Goal: Task Accomplishment & Management: Complete application form

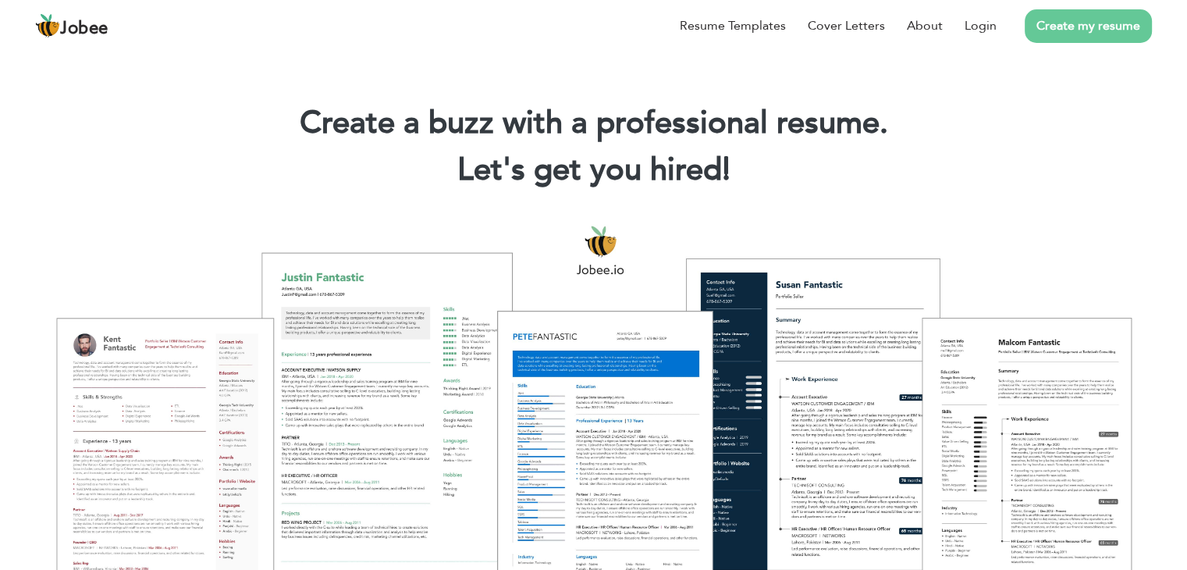
click at [1052, 34] on link "Create my resume" at bounding box center [1087, 26] width 127 height 34
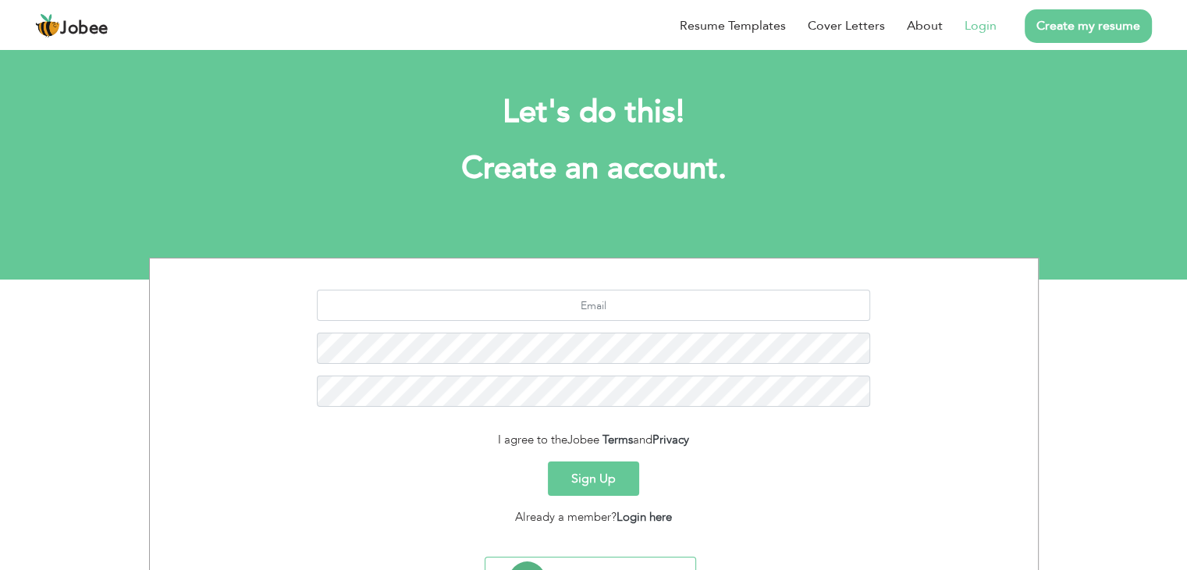
click at [985, 27] on link "Login" at bounding box center [980, 25] width 32 height 19
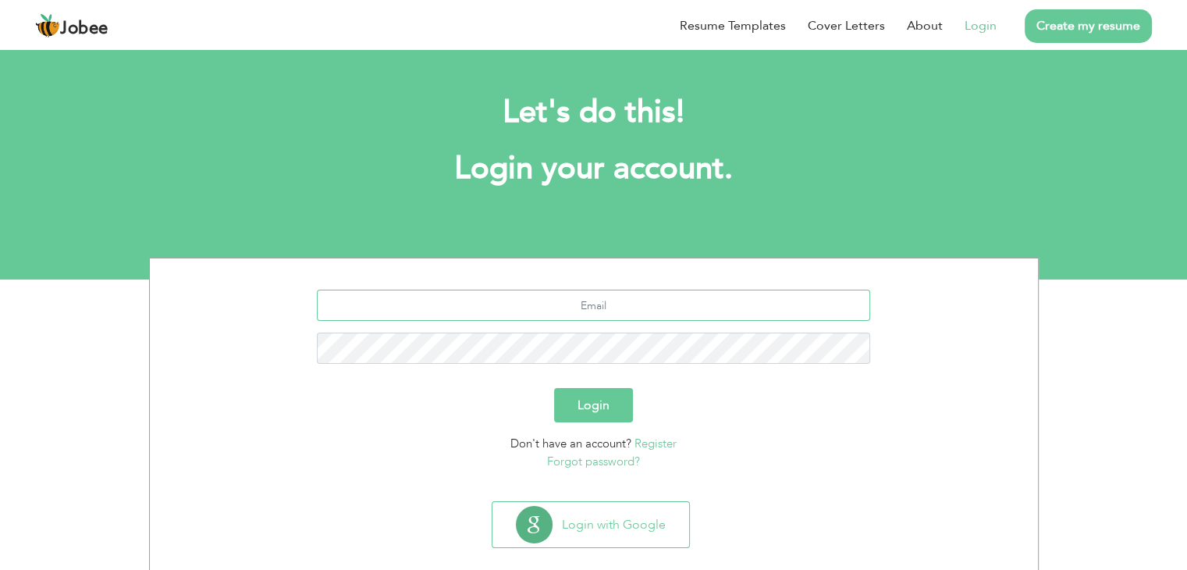
click at [630, 316] on input "text" at bounding box center [593, 304] width 553 height 31
type input "info.usmanghani.com@gmail.com"
click at [554, 388] on button "Login" at bounding box center [593, 405] width 79 height 34
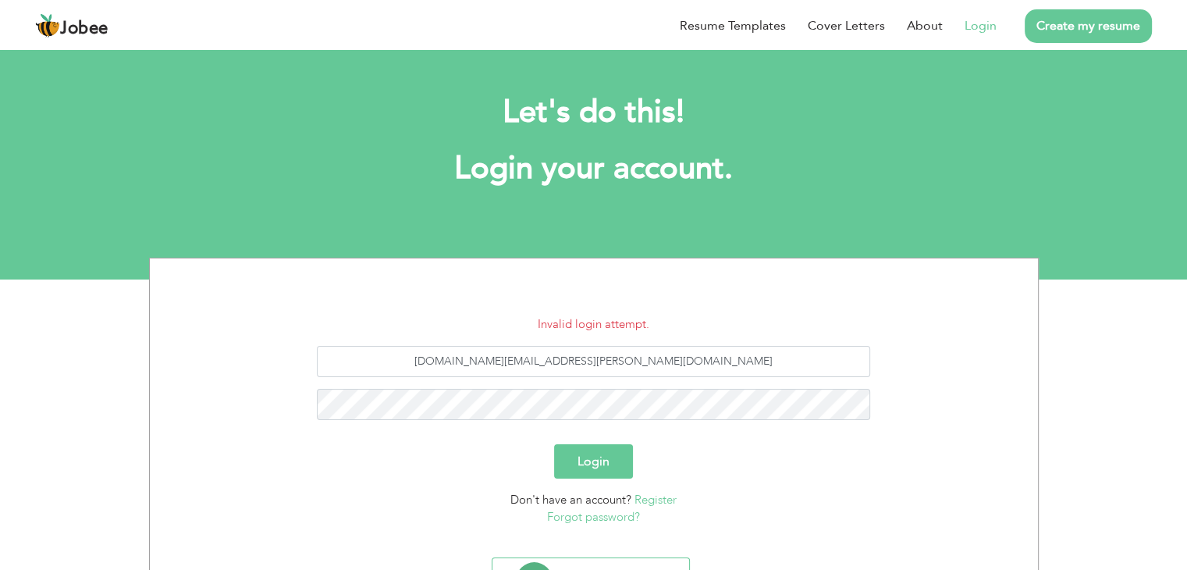
click at [609, 456] on button "Login" at bounding box center [593, 461] width 79 height 34
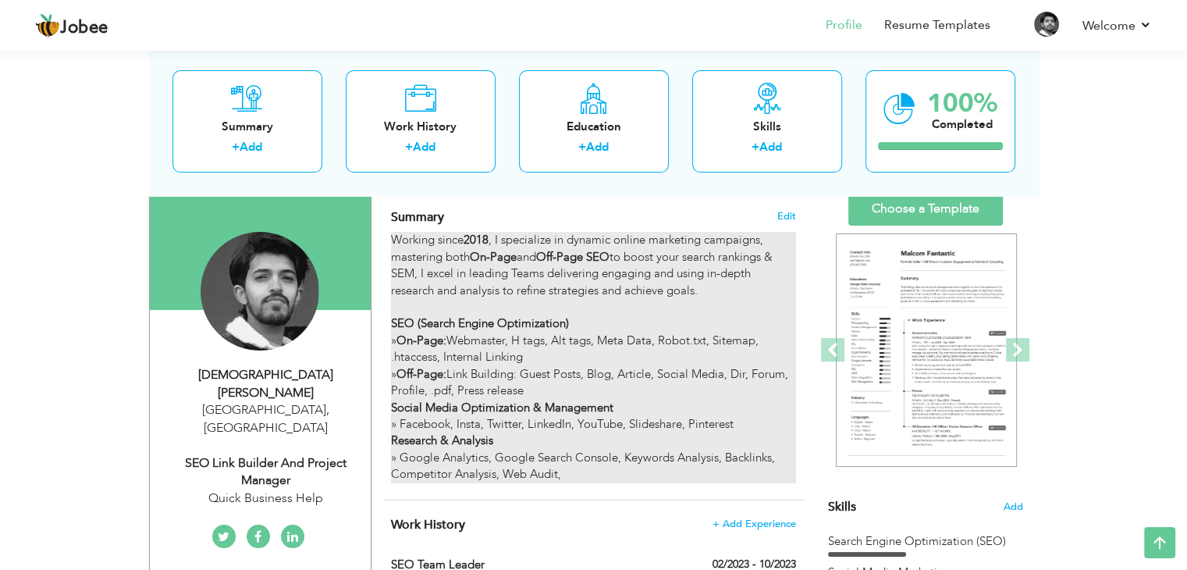
scroll to position [101, 0]
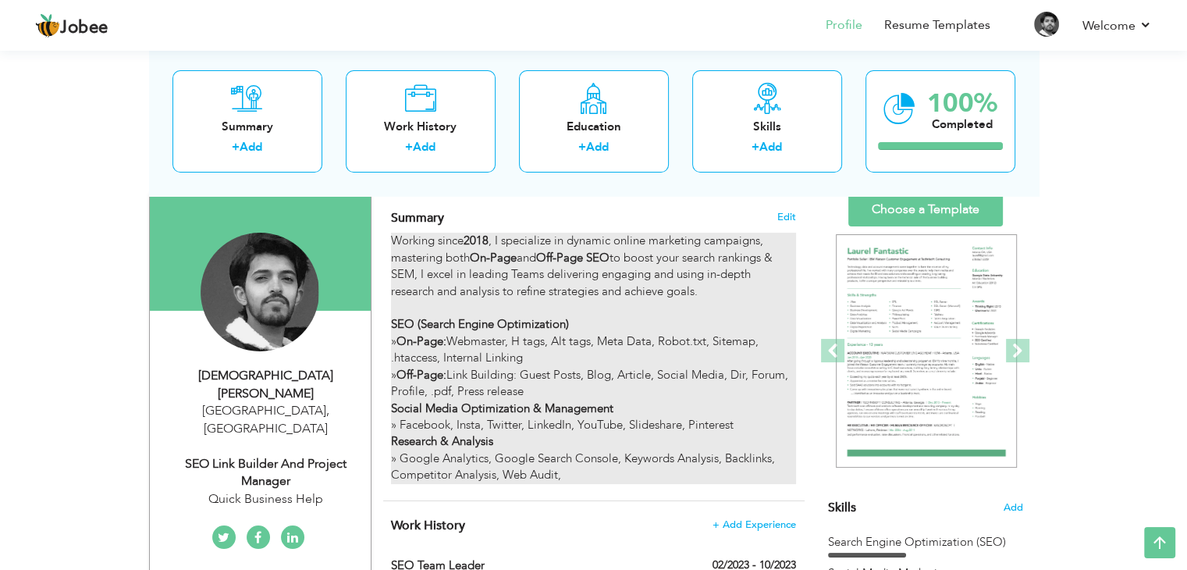
click at [554, 252] on strong "Off-Page SEO" at bounding box center [572, 258] width 73 height 16
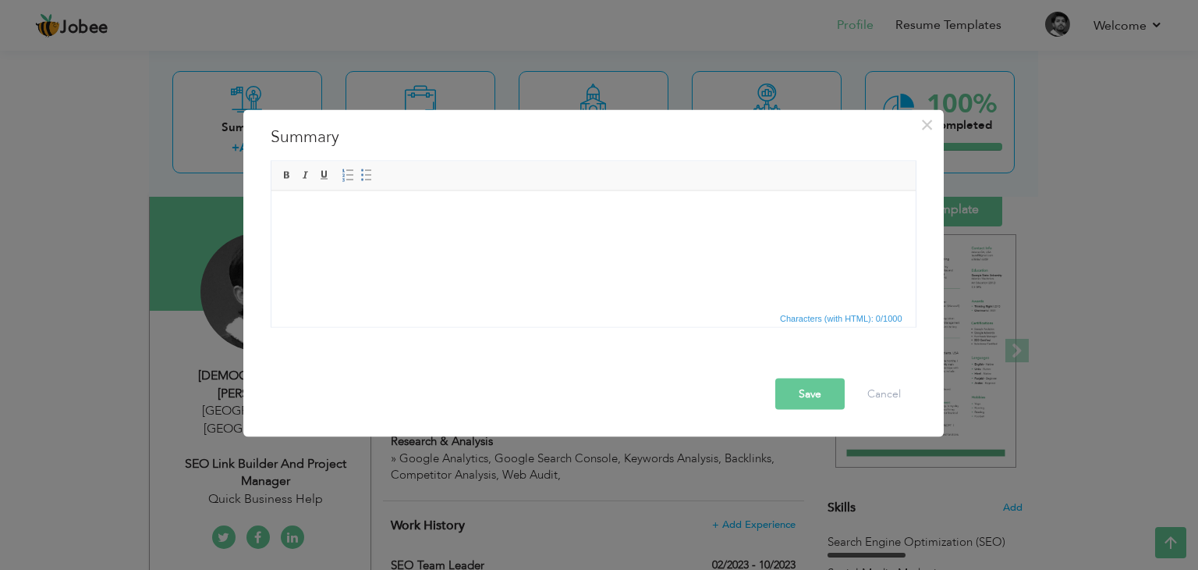
click at [557, 190] on html at bounding box center [593, 190] width 644 height 0
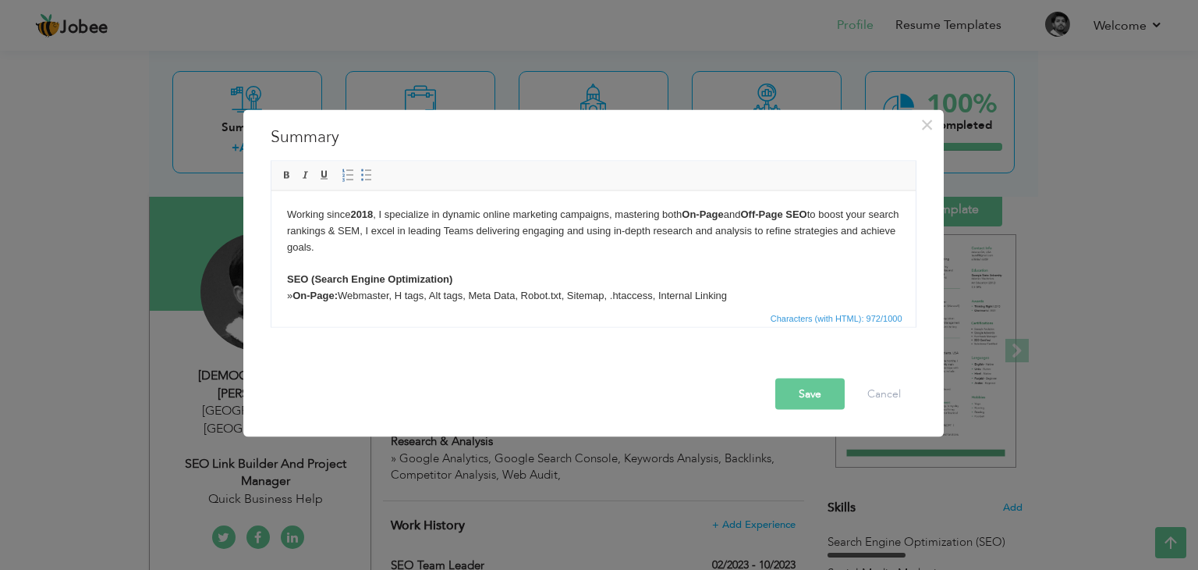
click at [504, 254] on body "Working since [DATE] , I specialize in dynamic online marketing campaigns, mast…" at bounding box center [592, 295] width 613 height 179
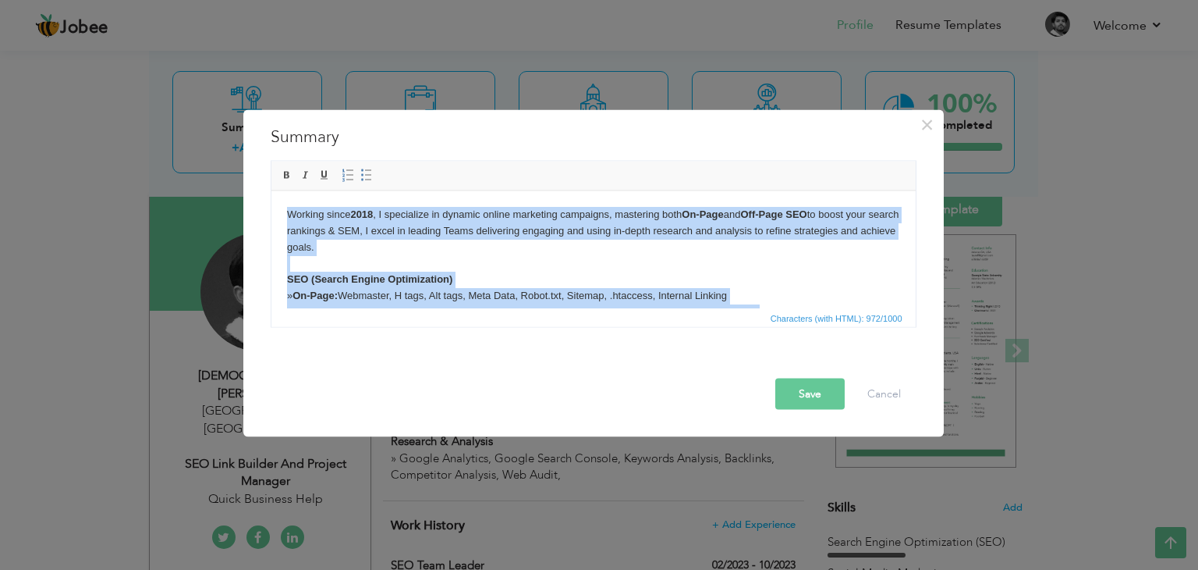
copy body "Working since [DATE] , I specialize in dynamic online marketing campaigns, mast…"
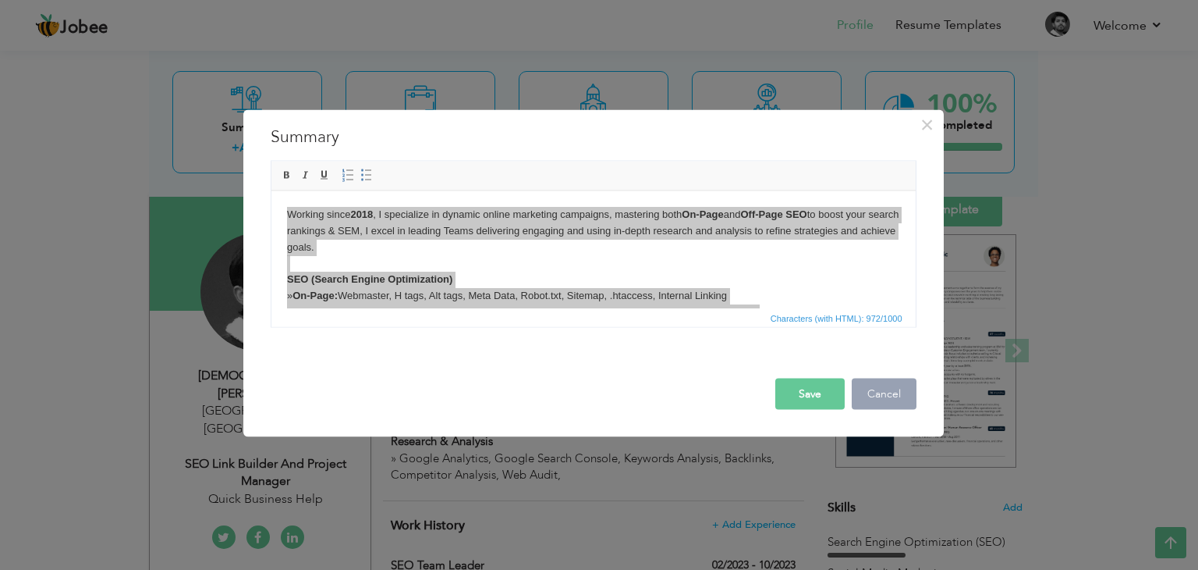
click at [878, 392] on button "Cancel" at bounding box center [884, 393] width 65 height 31
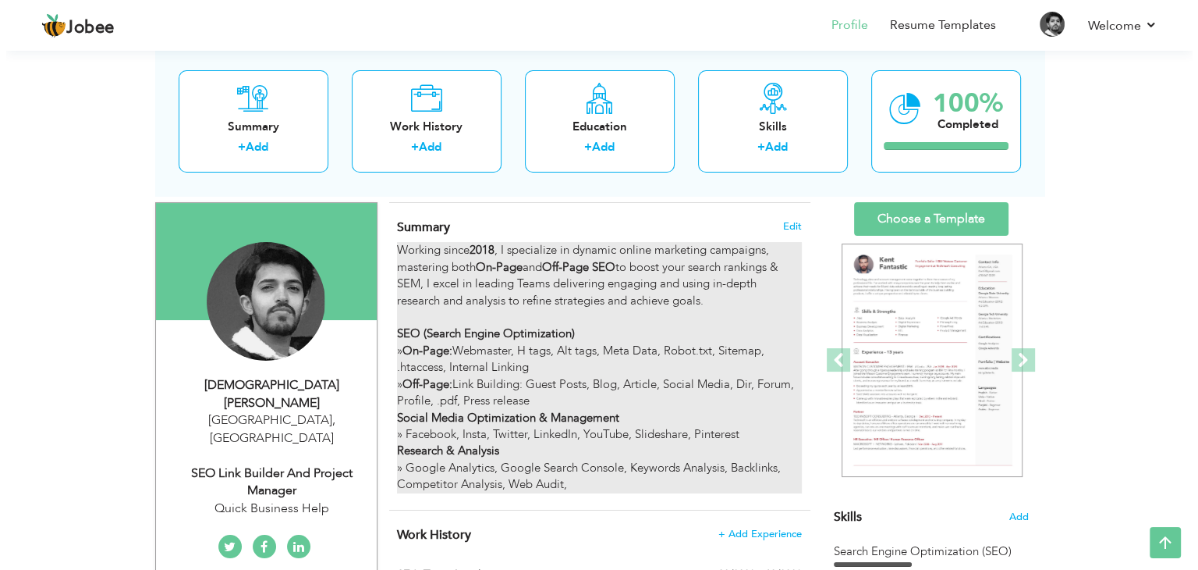
scroll to position [78, 0]
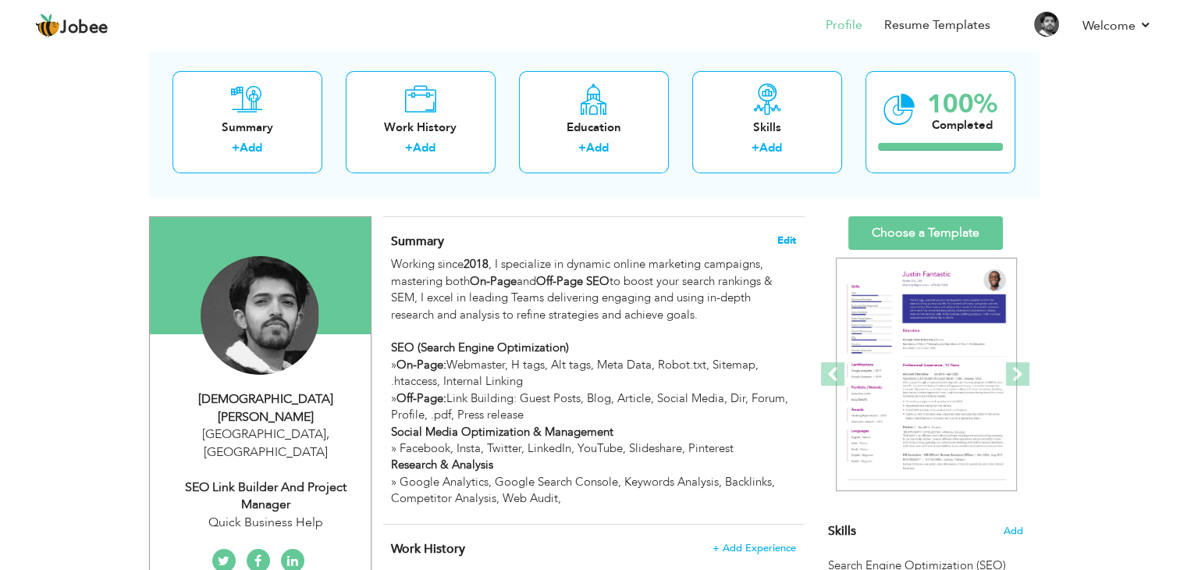
click at [786, 237] on span "Edit" at bounding box center [786, 240] width 19 height 11
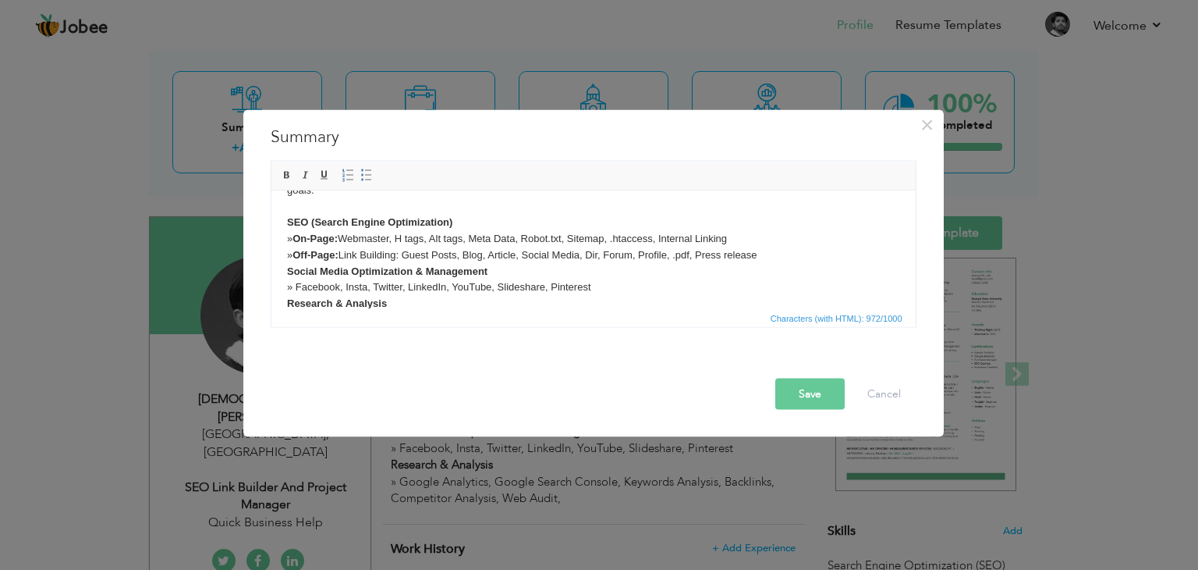
scroll to position [92, 0]
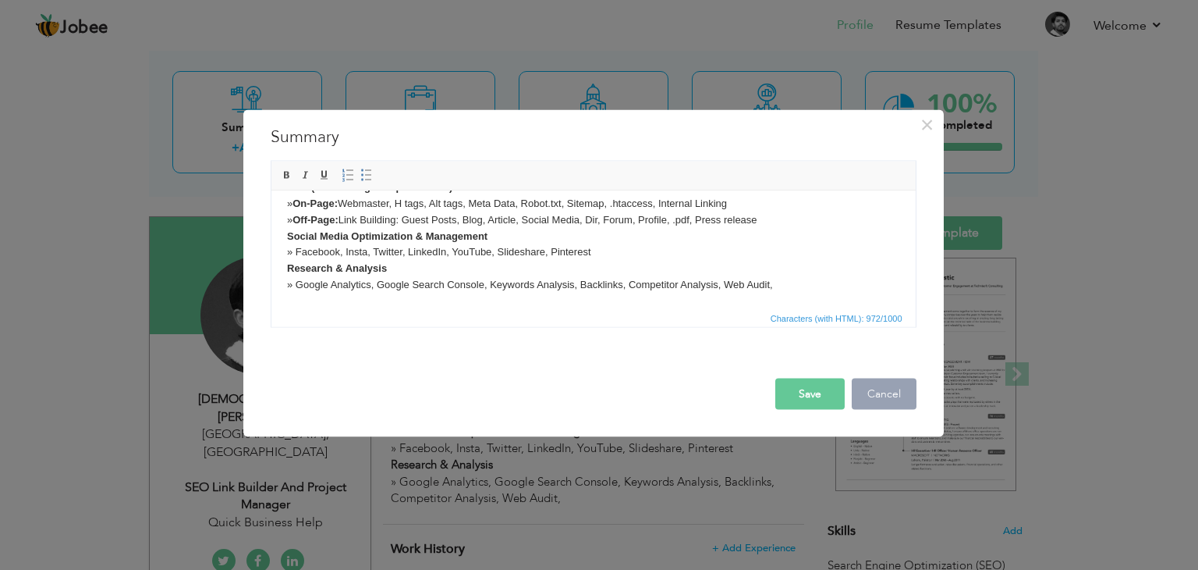
click at [912, 387] on button "Cancel" at bounding box center [884, 393] width 65 height 31
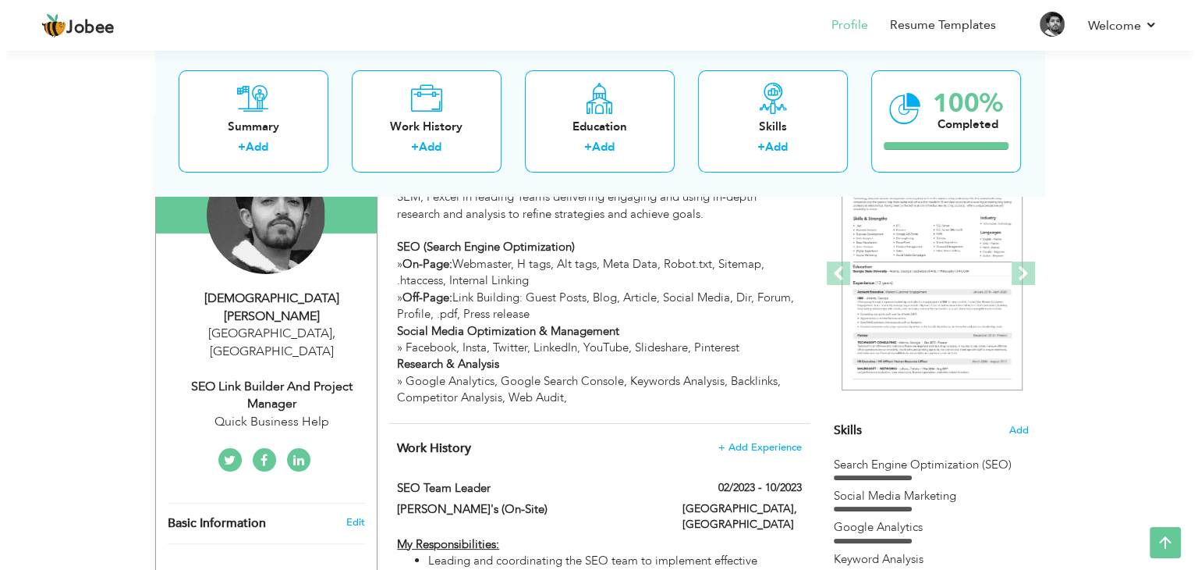
scroll to position [172, 0]
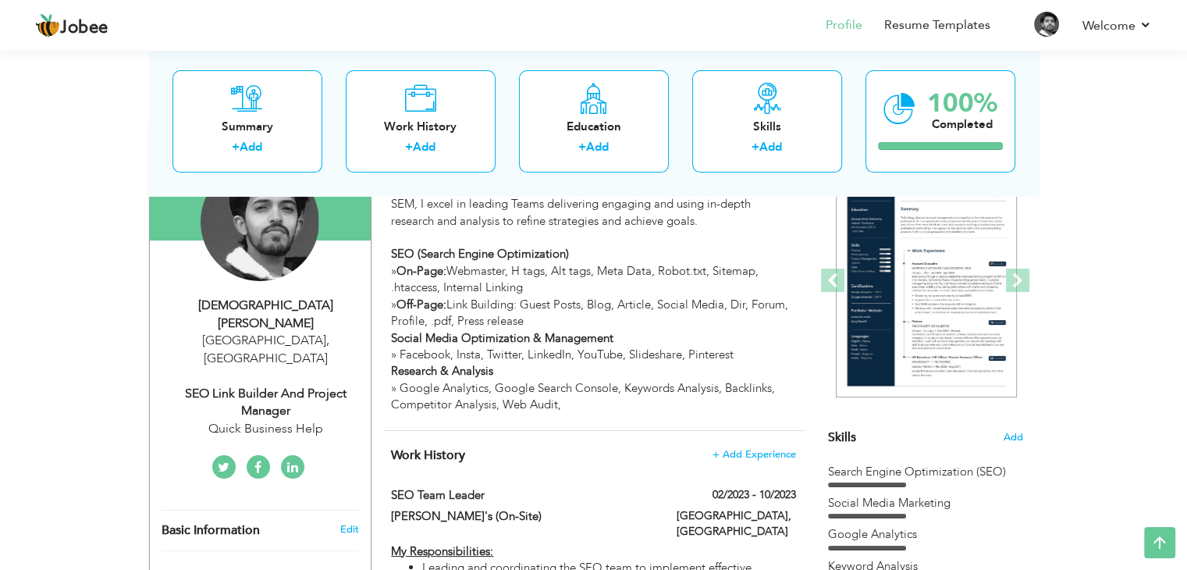
drag, startPoint x: 177, startPoint y: 356, endPoint x: 224, endPoint y: 392, distance: 59.0
click at [224, 392] on div "[DEMOGRAPHIC_DATA][PERSON_NAME] [GEOGRAPHIC_DATA] , [GEOGRAPHIC_DATA] SEO Link …" at bounding box center [260, 366] width 221 height 141
type input "[DEMOGRAPHIC_DATA][PERSON_NAME]"
type input "Ghani"
type input "[PHONE_NUMBER]"
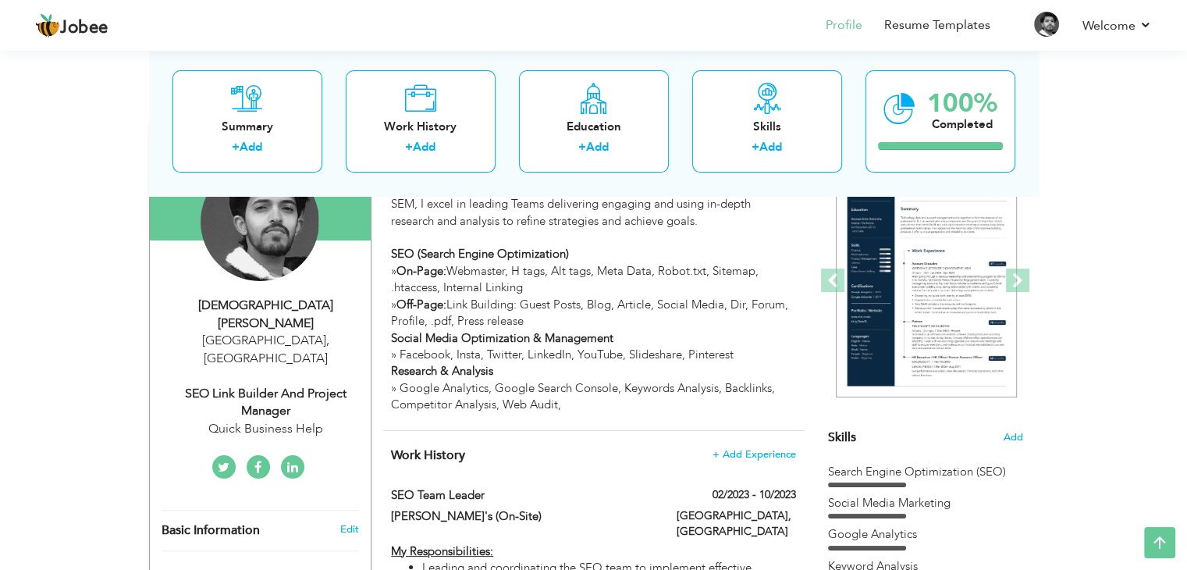
select select "number:166"
type input "[GEOGRAPHIC_DATA]"
select select "number:7"
type input "Quick Business Help"
type input "SEO Link Builder and Project Manager"
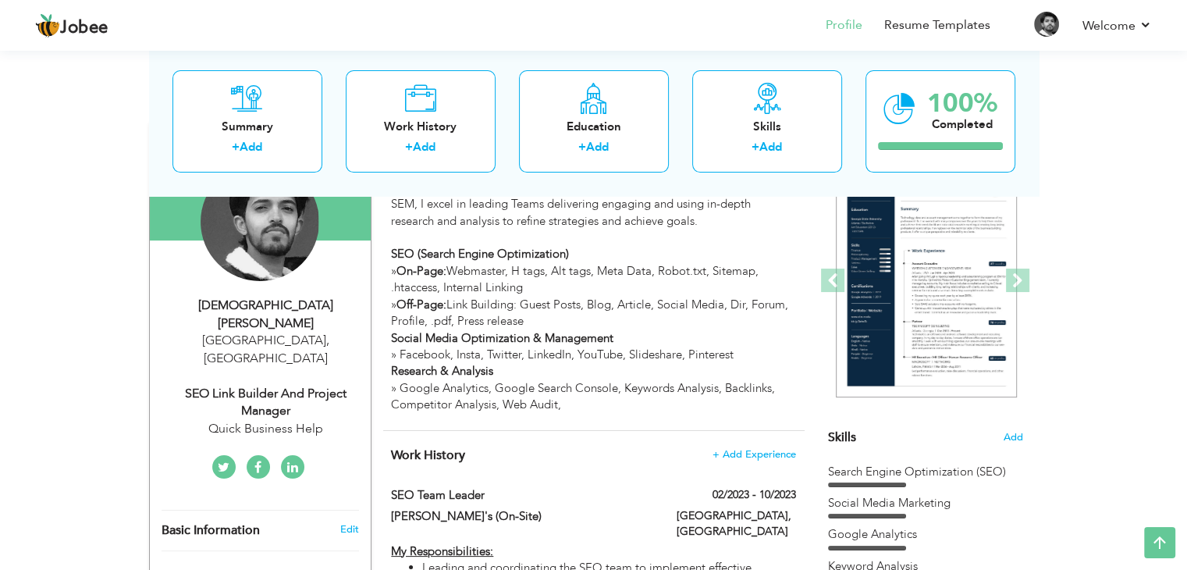
type input "[URL][DOMAIN_NAME]"
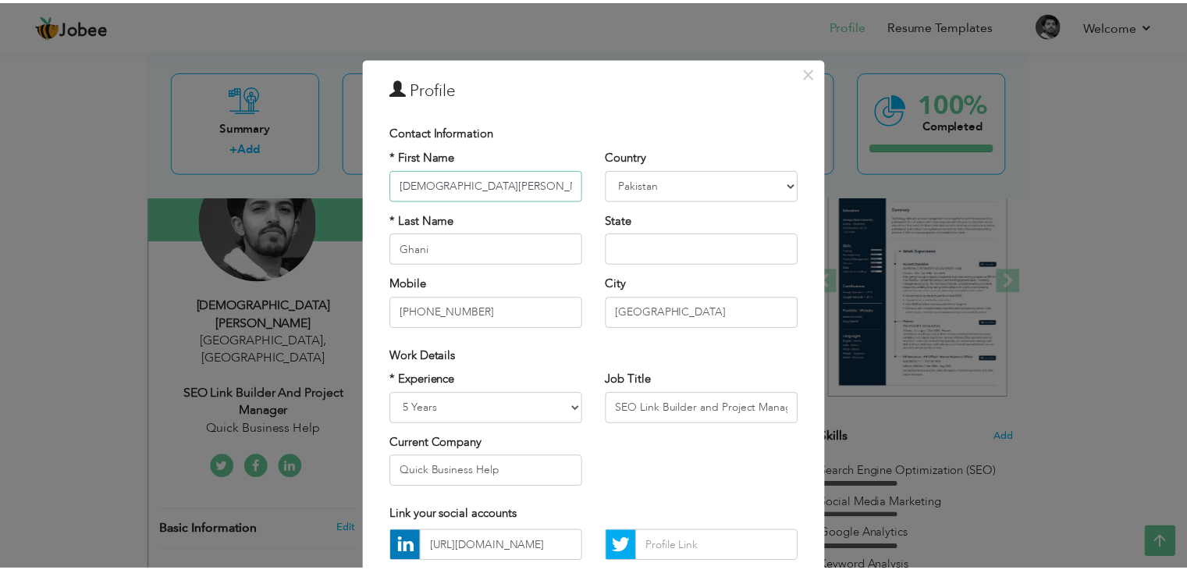
scroll to position [141, 0]
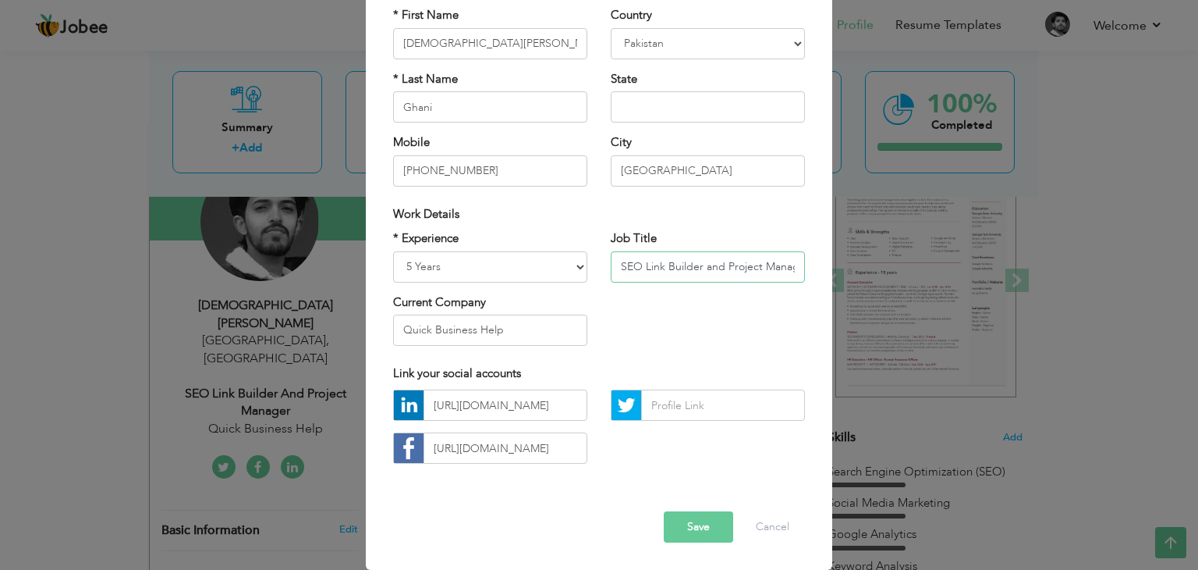
click at [674, 272] on input "SEO Link Builder and Project Manager" at bounding box center [708, 266] width 194 height 31
click at [36, 395] on div "× Profile Contact Information * First Name [PERSON_NAME] * Last Name" at bounding box center [599, 285] width 1198 height 570
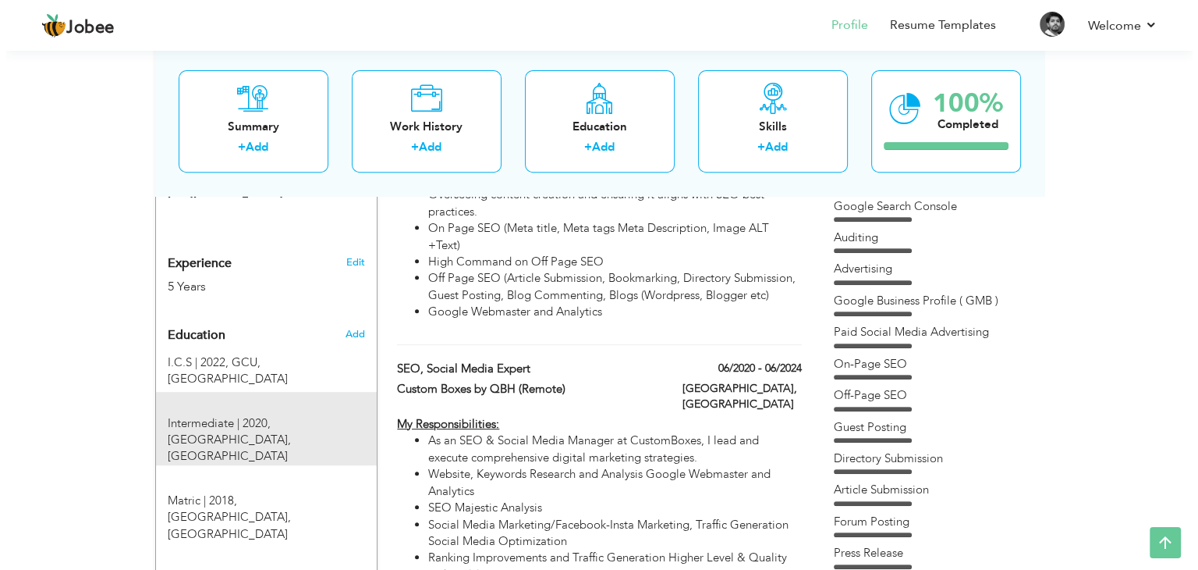
scroll to position [593, 0]
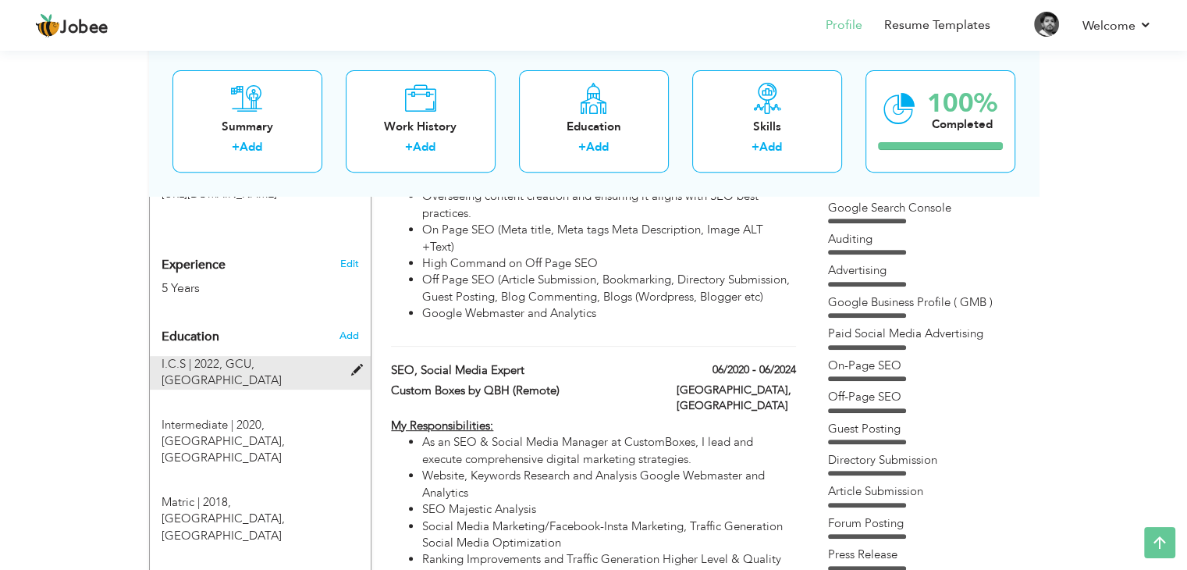
click at [293, 356] on div "I.C.S | 2022, [GEOGRAPHIC_DATA], [GEOGRAPHIC_DATA]" at bounding box center [251, 373] width 202 height 34
type input "I.C.S"
type input "2022"
type input "GCU"
radio input "true"
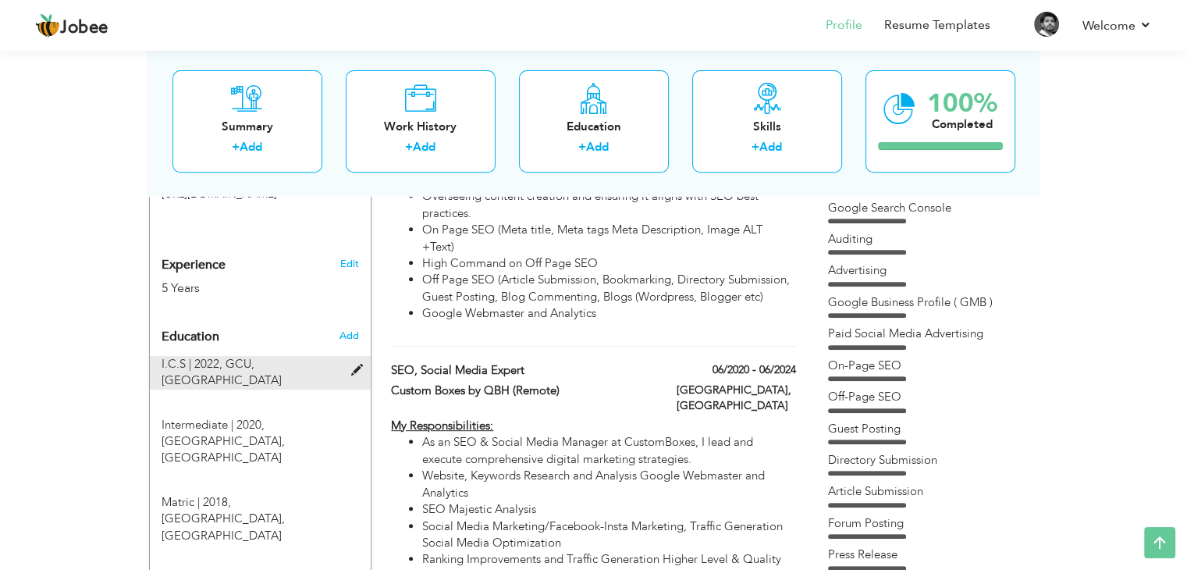
type input "[GEOGRAPHIC_DATA]"
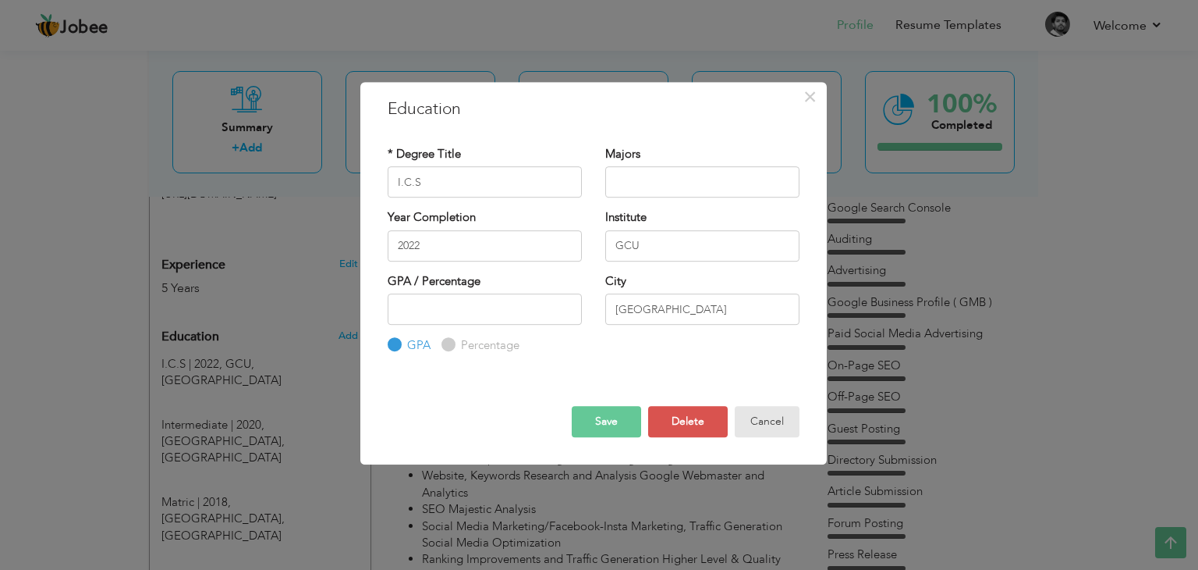
drag, startPoint x: 783, startPoint y: 413, endPoint x: 662, endPoint y: 376, distance: 125.6
click at [782, 413] on button "Cancel" at bounding box center [767, 421] width 65 height 31
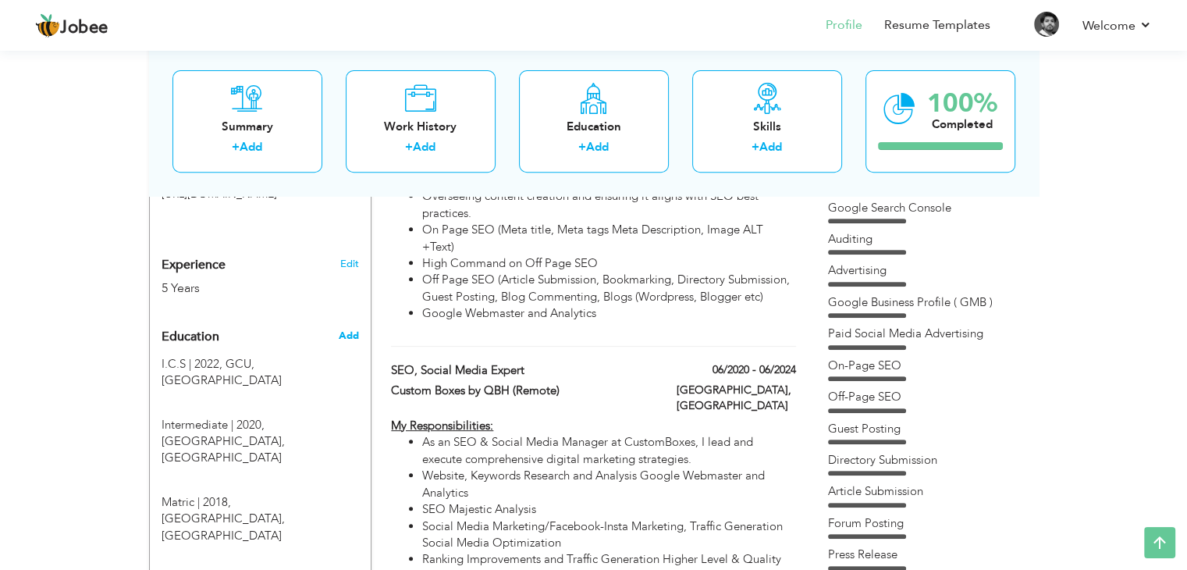
click at [353, 328] on span "Add" at bounding box center [348, 335] width 20 height 14
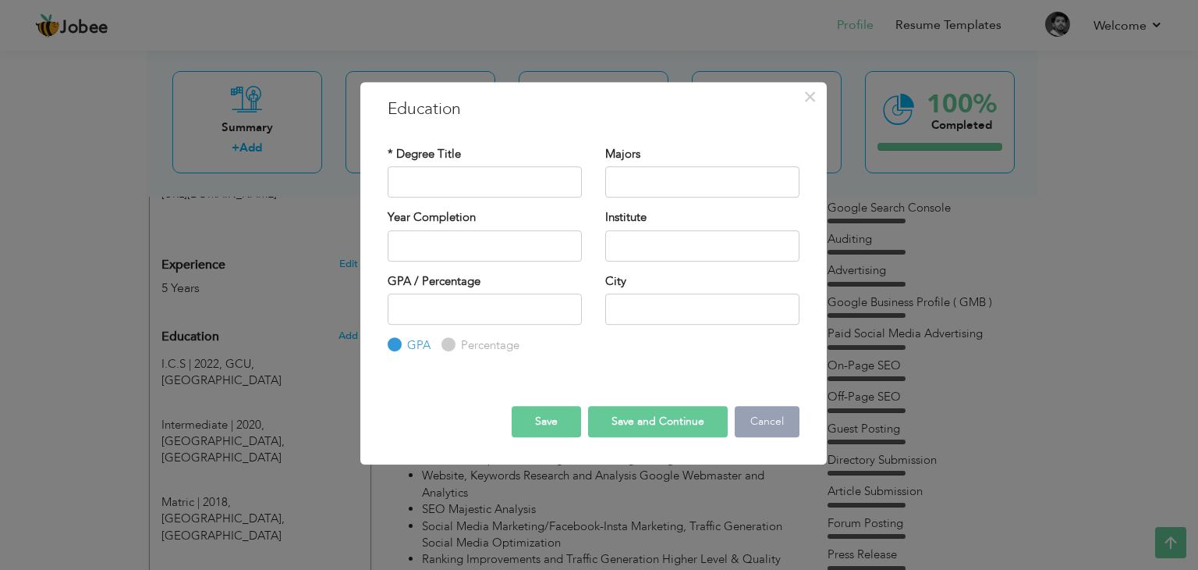
click at [776, 425] on button "Cancel" at bounding box center [767, 421] width 65 height 31
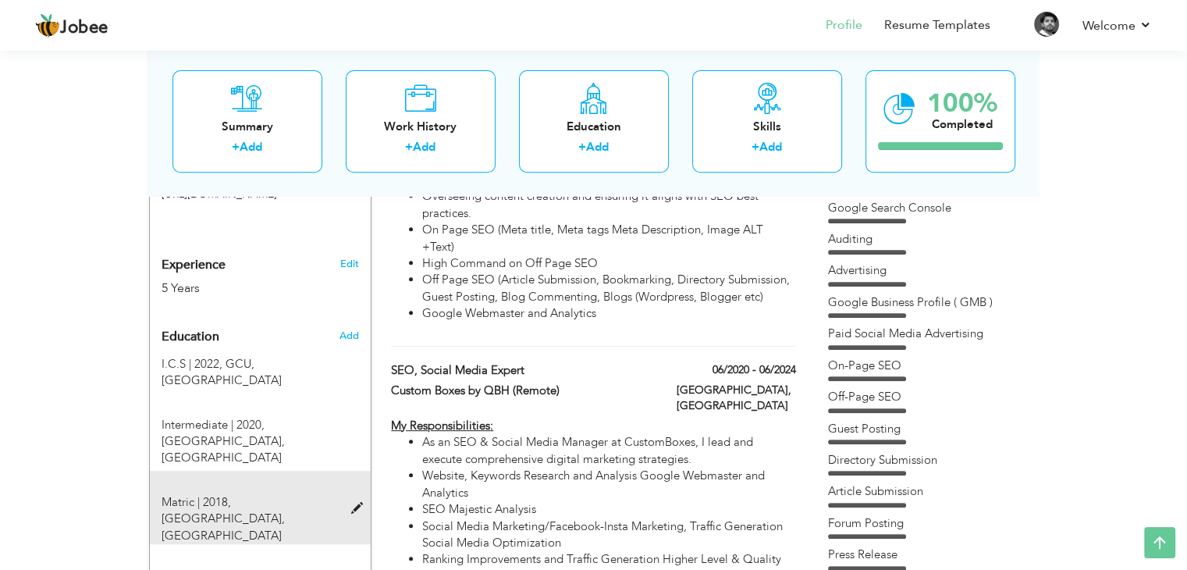
click at [262, 510] on span "[GEOGRAPHIC_DATA], [GEOGRAPHIC_DATA]" at bounding box center [222, 526] width 123 height 32
type input "Matric"
type input "2018"
type input "High School"
radio input "false"
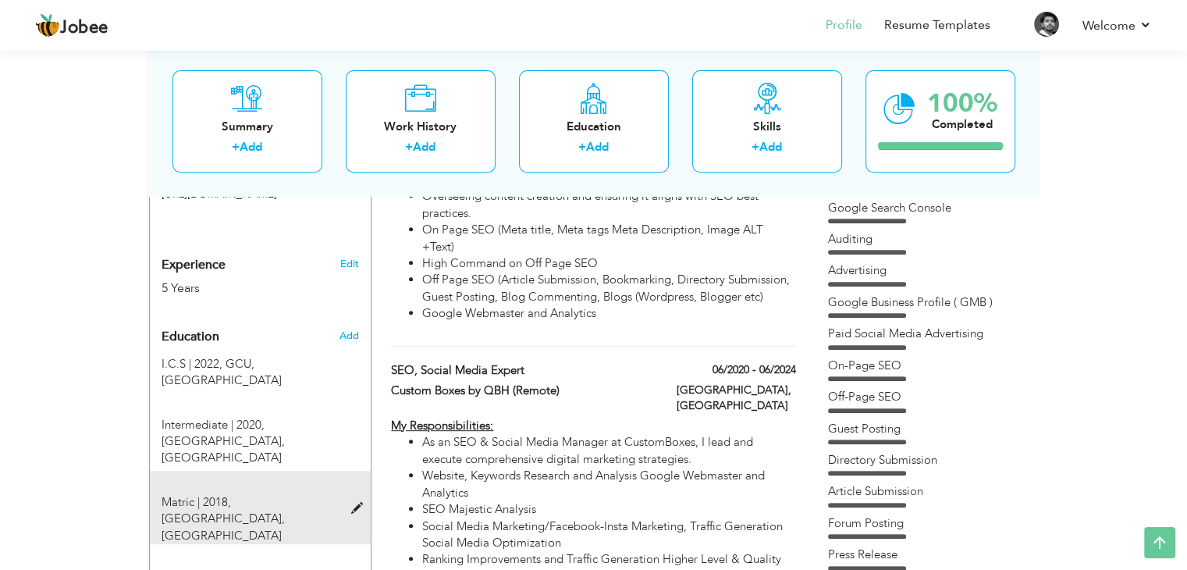
radio input "true"
type input "[GEOGRAPHIC_DATA]"
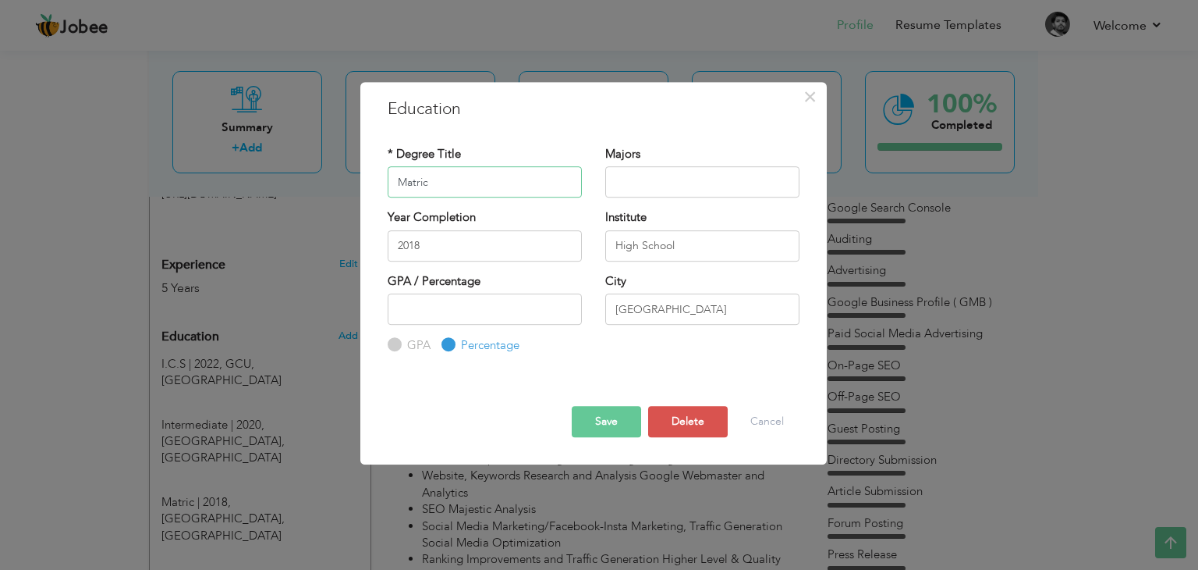
click at [484, 194] on input "Matric" at bounding box center [485, 181] width 194 height 31
click at [695, 430] on button "Delete" at bounding box center [688, 421] width 80 height 31
click at [765, 426] on button "Cancel" at bounding box center [767, 421] width 65 height 31
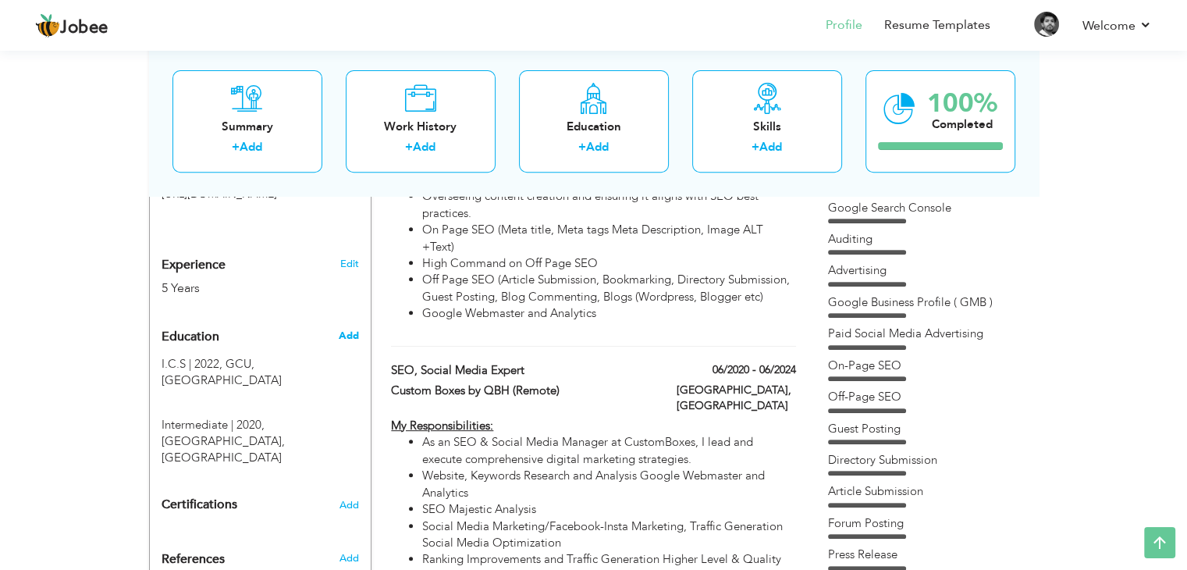
click at [346, 328] on span "Add" at bounding box center [348, 335] width 20 height 14
radio input "true"
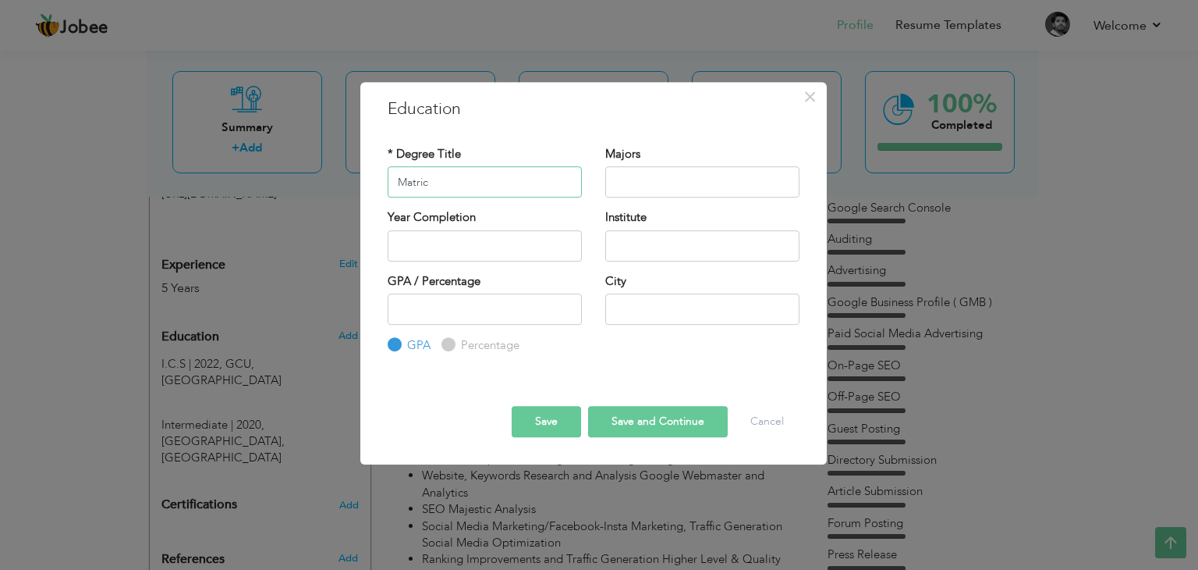
type input "Matric"
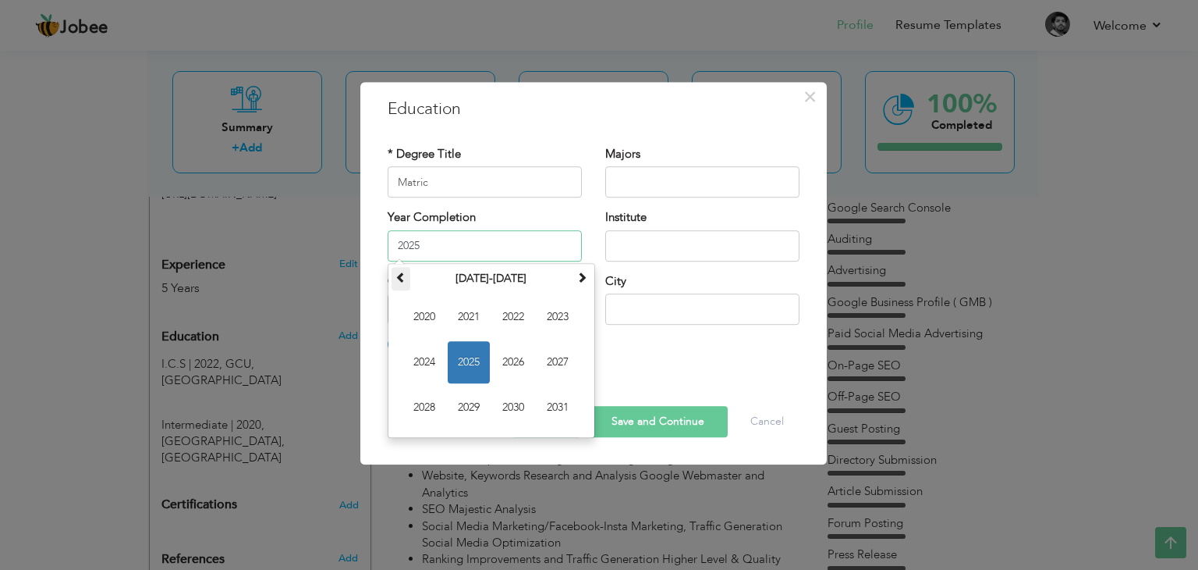
click at [406, 272] on th at bounding box center [401, 278] width 19 height 23
click at [434, 410] on span "2018" at bounding box center [424, 407] width 42 height 42
type input "2018"
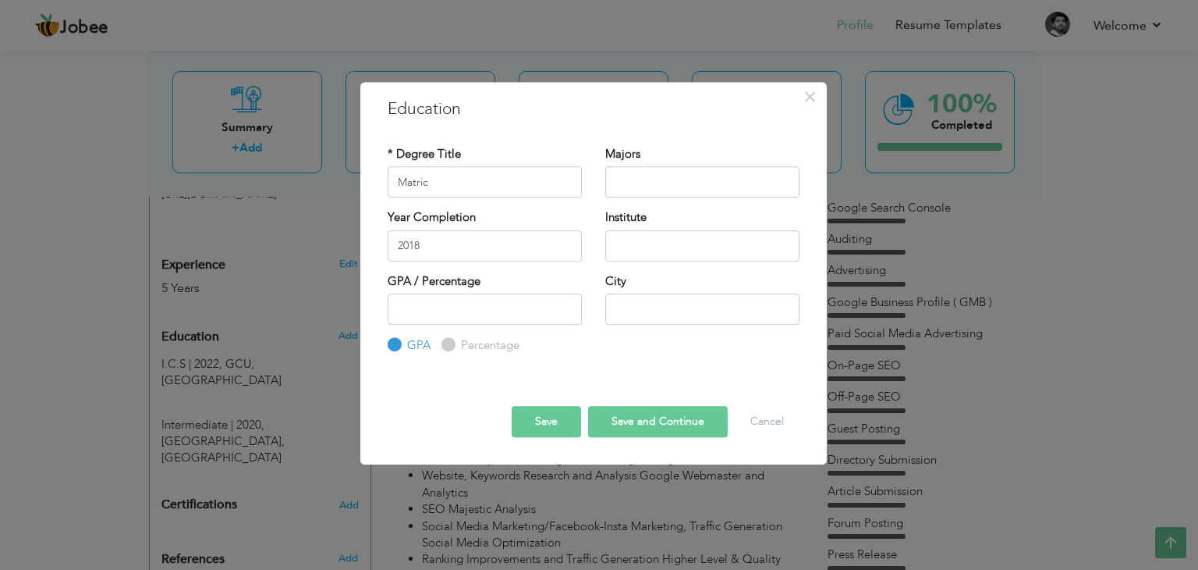
click at [661, 231] on div "Institute" at bounding box center [702, 234] width 194 height 51
click at [665, 232] on input "text" at bounding box center [702, 245] width 194 height 31
type input "High School"
click at [677, 298] on input "text" at bounding box center [702, 308] width 194 height 31
type input "[GEOGRAPHIC_DATA]"
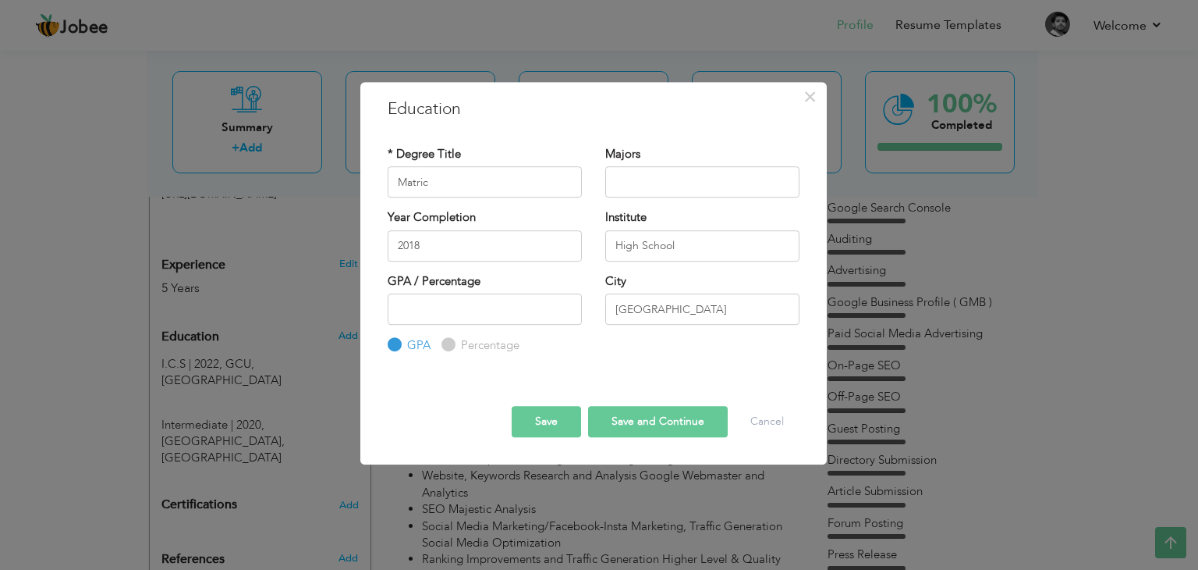
click at [453, 343] on div "Percentage" at bounding box center [481, 345] width 78 height 17
click at [457, 343] on label "Percentage" at bounding box center [488, 345] width 62 height 16
click at [452, 343] on input "Percentage" at bounding box center [447, 345] width 10 height 10
radio input "true"
click at [562, 417] on button "Save" at bounding box center [546, 421] width 69 height 31
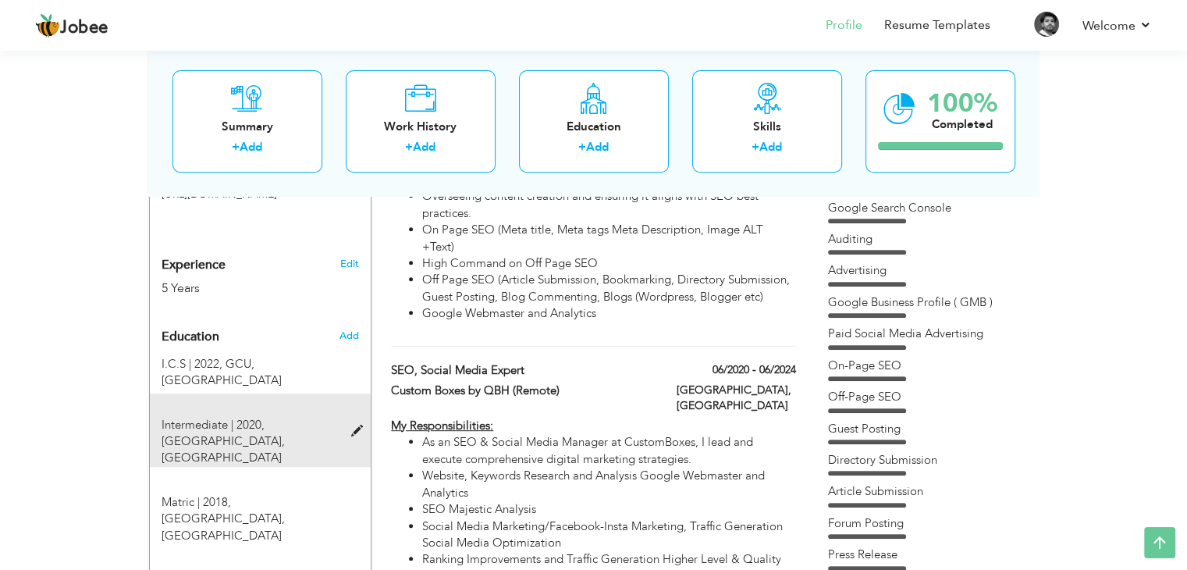
click at [354, 425] on span at bounding box center [360, 431] width 20 height 12
type input "Intermediate"
type input "2020"
type input "[GEOGRAPHIC_DATA]"
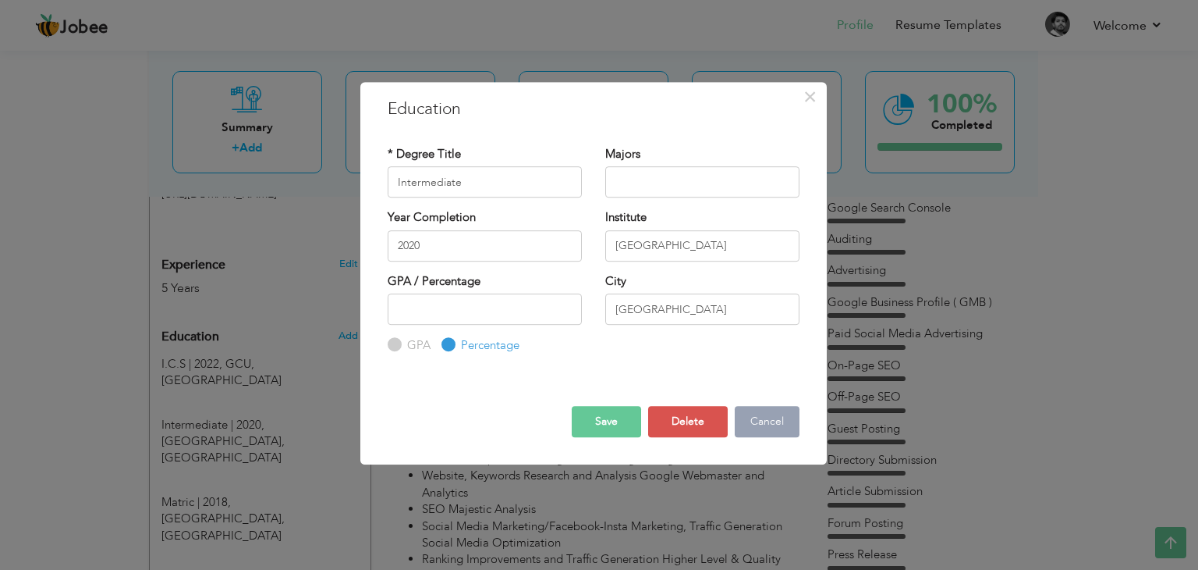
click at [758, 416] on button "Cancel" at bounding box center [767, 421] width 65 height 31
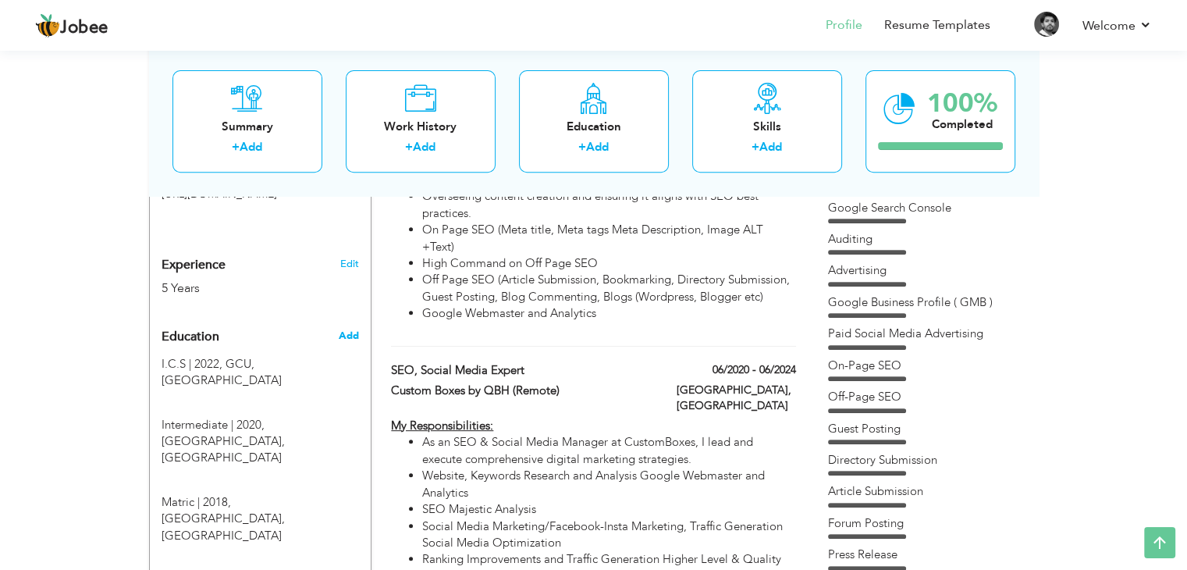
click at [348, 328] on span "Add" at bounding box center [348, 335] width 20 height 14
radio input "true"
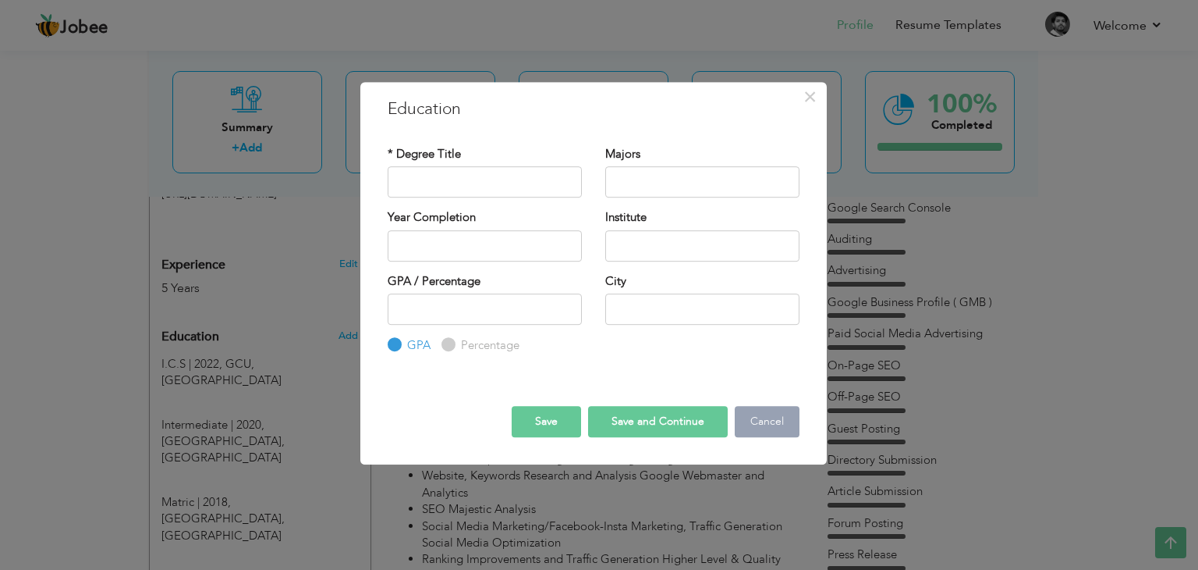
click at [762, 427] on button "Cancel" at bounding box center [767, 421] width 65 height 31
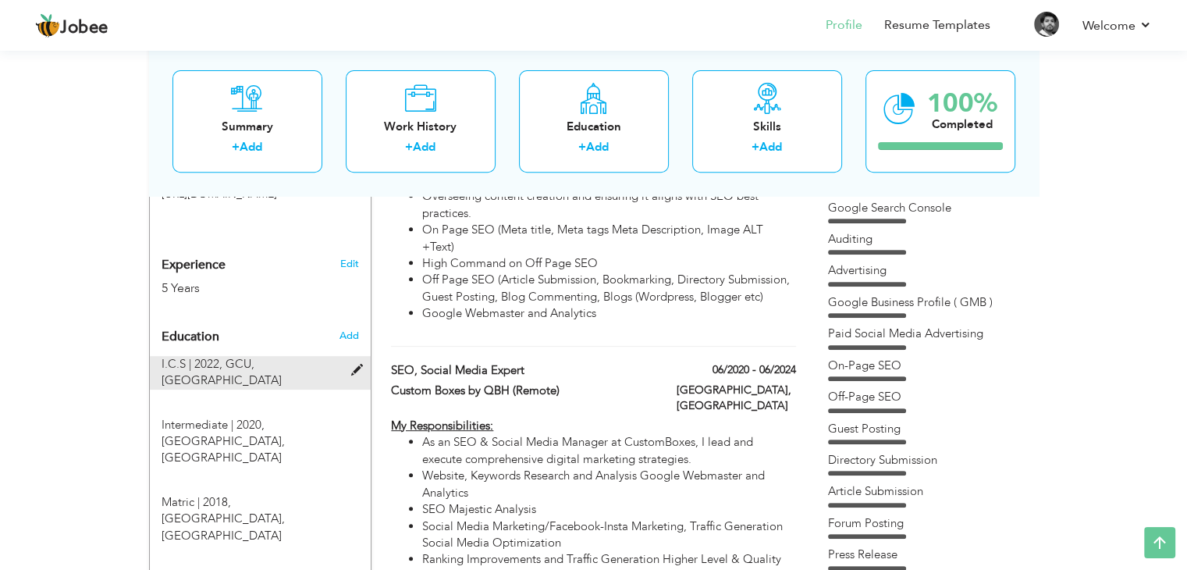
click at [282, 356] on span "GCU, [GEOGRAPHIC_DATA]" at bounding box center [221, 372] width 120 height 32
type input "I.C.S"
type input "2022"
type input "GCU"
type input "[GEOGRAPHIC_DATA]"
